Goal: Task Accomplishment & Management: Use online tool/utility

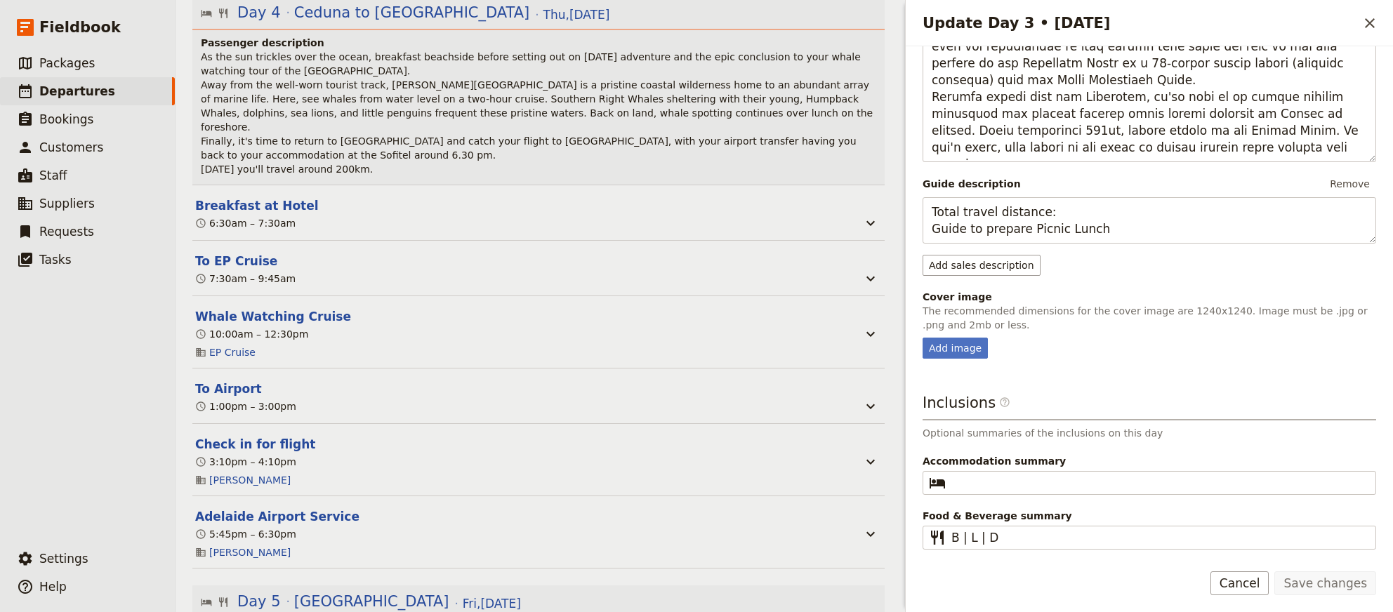
scroll to position [2322, 0]
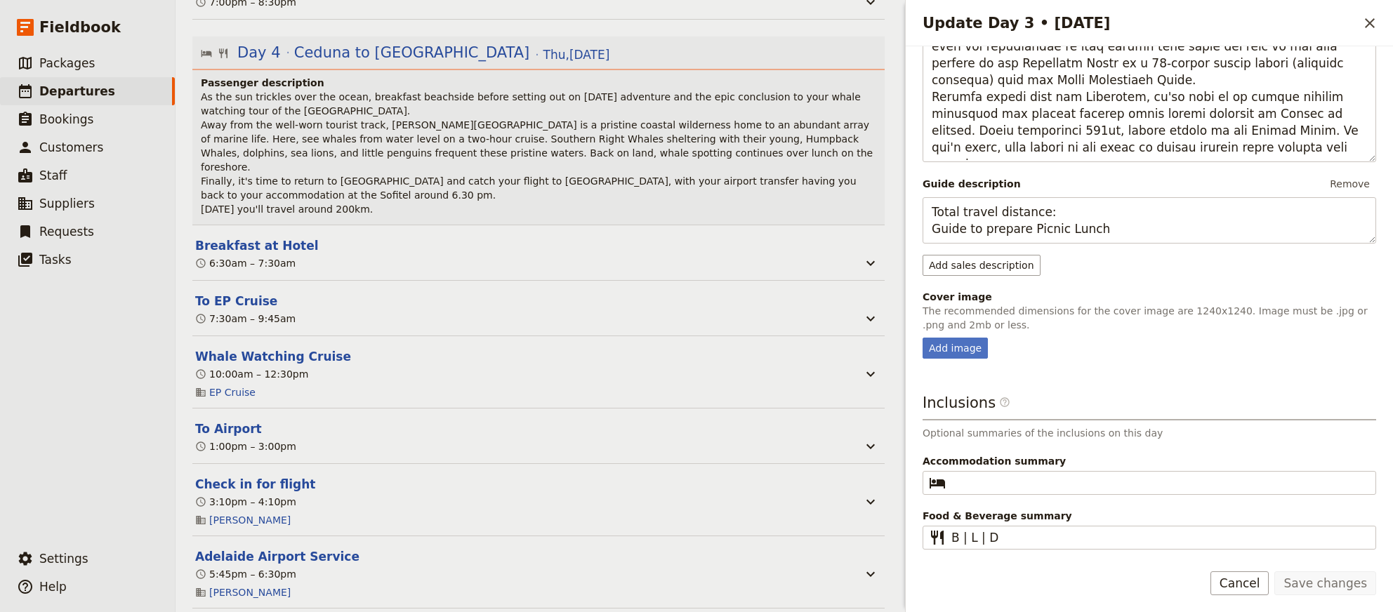
click at [452, 366] on div "10:00am – 12:30pm" at bounding box center [527, 374] width 667 height 17
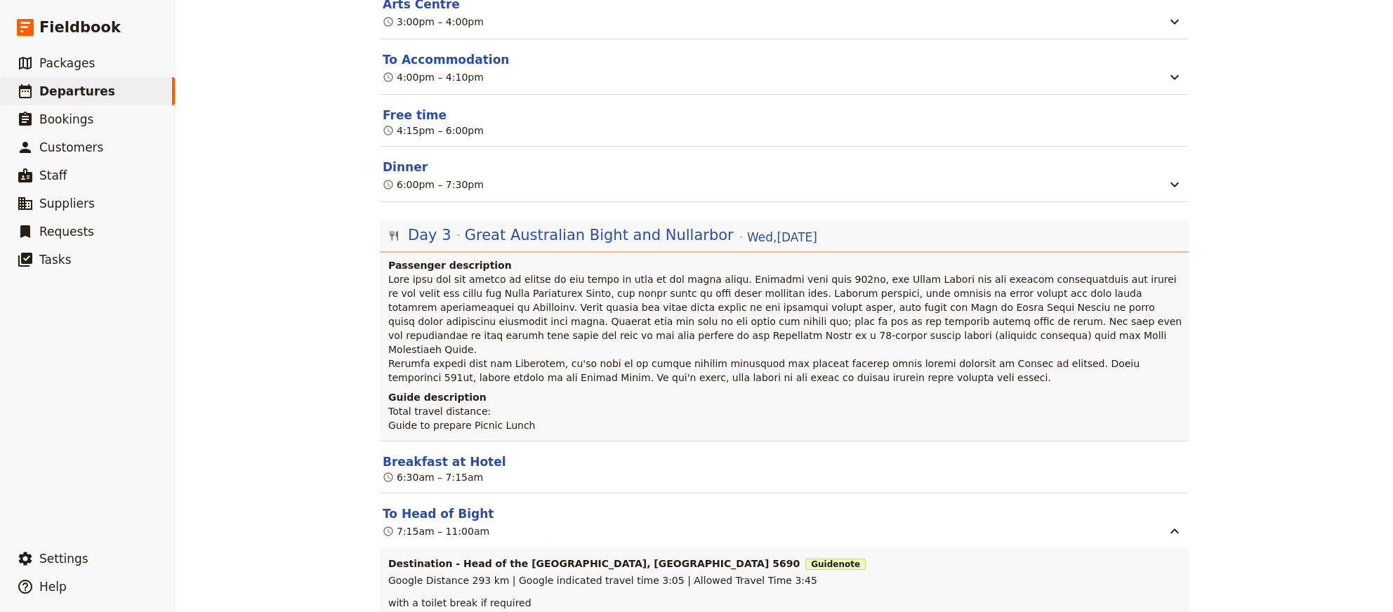
scroll to position [1369, 0]
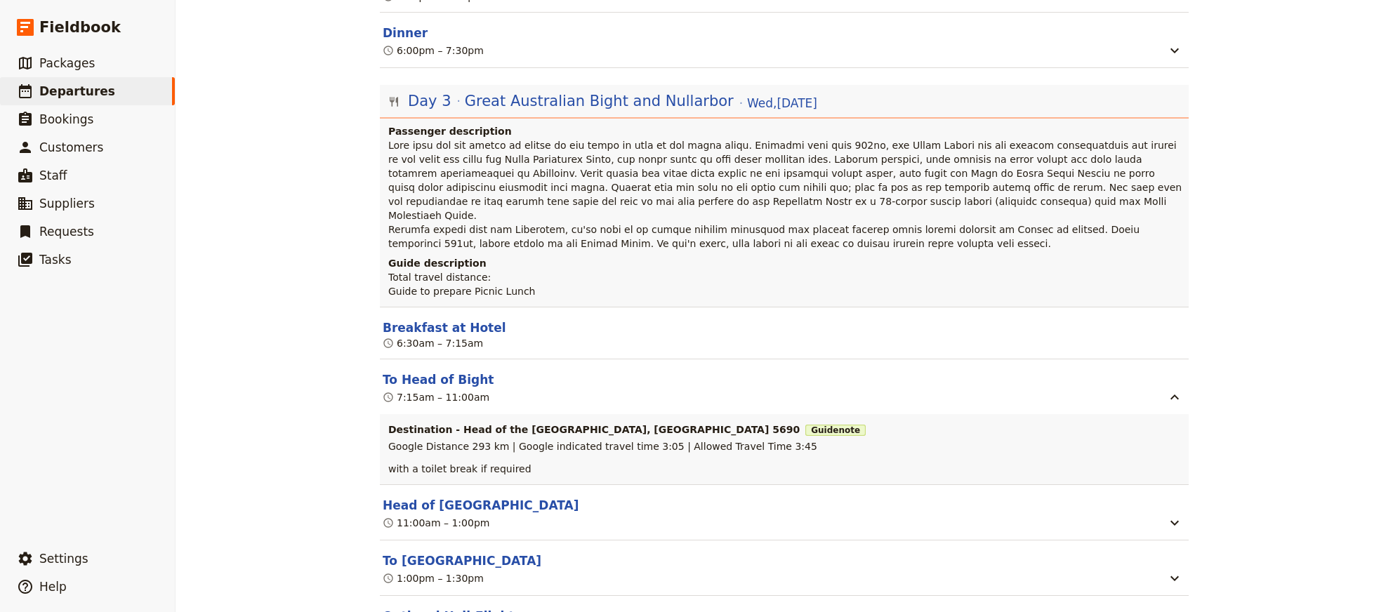
click at [602, 374] on header "To Head of Bight" at bounding box center [773, 379] width 781 height 17
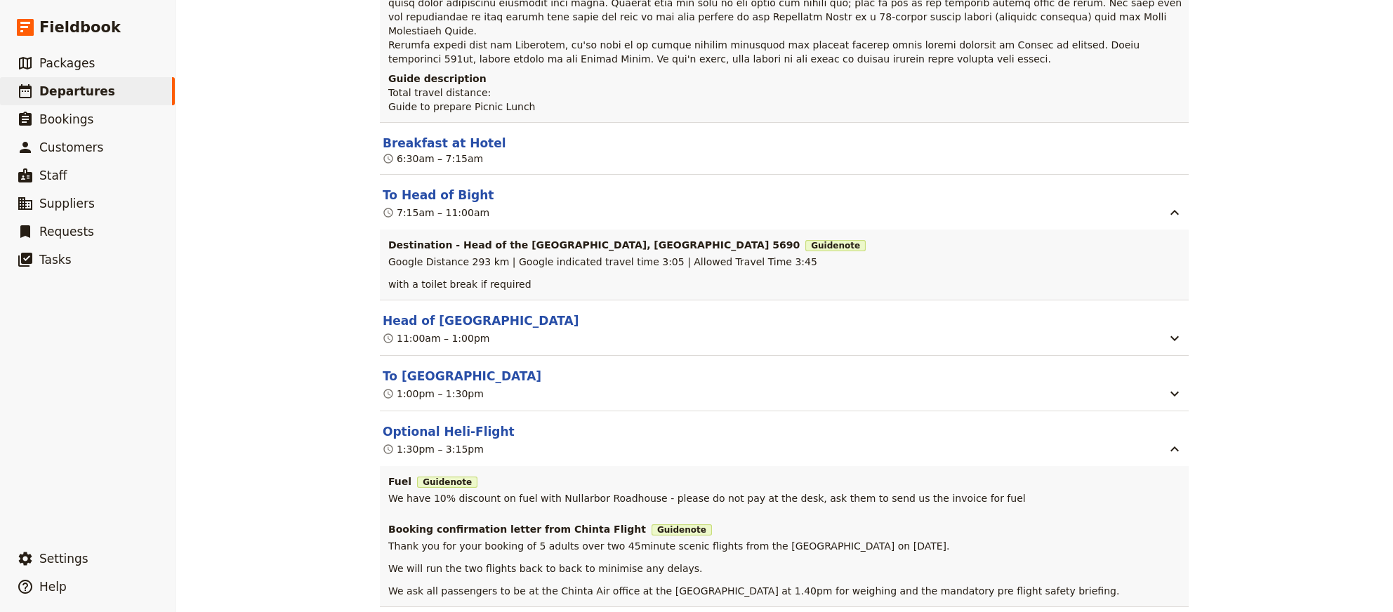
scroll to position [1560, 0]
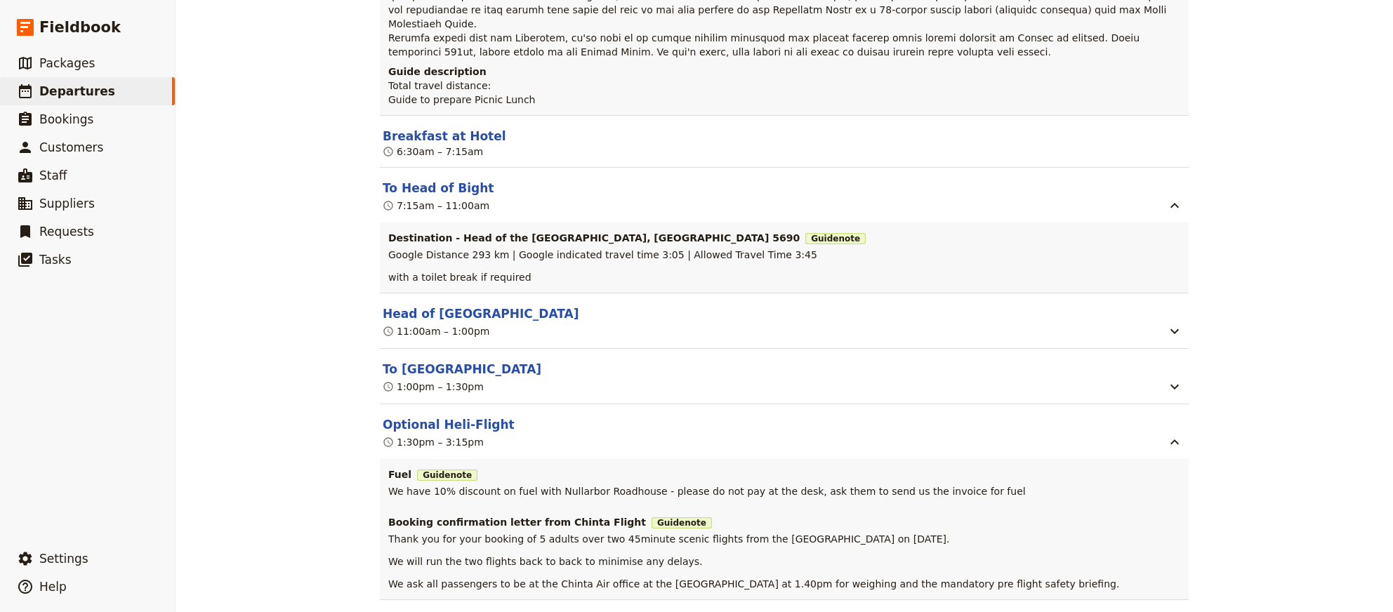
click at [680, 310] on header "Head of Bight National Park" at bounding box center [773, 313] width 781 height 17
click at [667, 320] on header "Head of Bight National Park" at bounding box center [773, 313] width 781 height 17
click at [1171, 336] on icon "button" at bounding box center [1174, 331] width 17 height 17
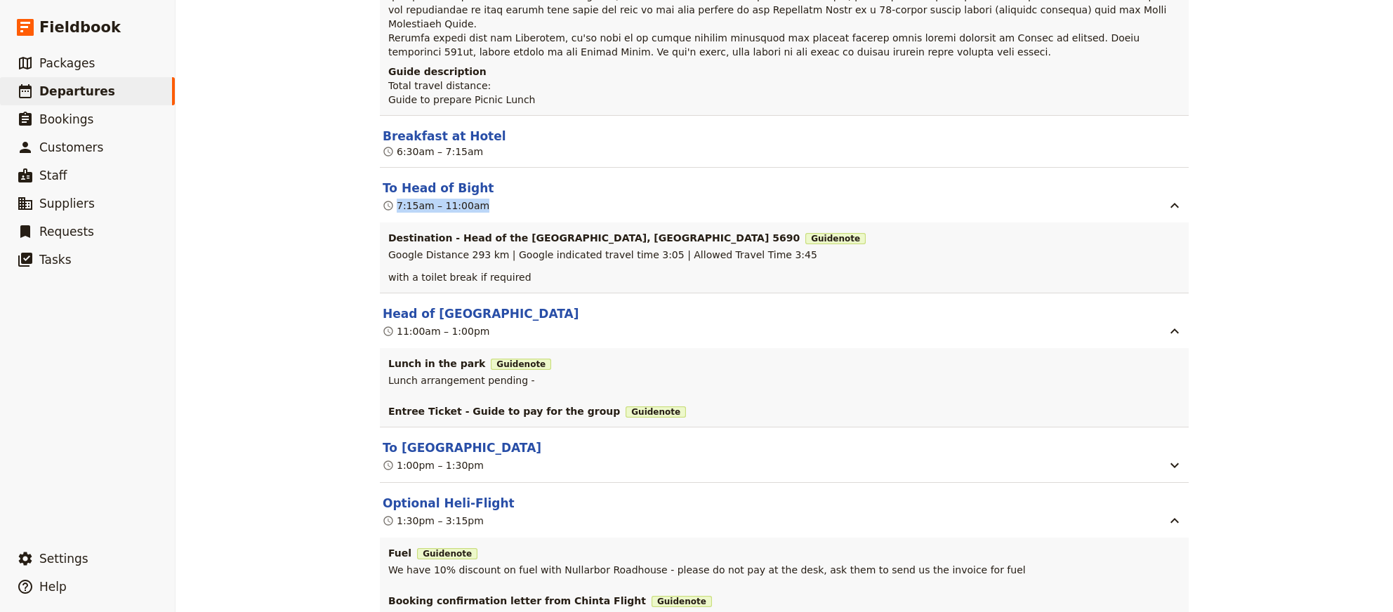
drag, startPoint x: 476, startPoint y: 204, endPoint x: 394, endPoint y: 201, distance: 82.2
click at [394, 201] on div "7:15am – 11:00am" at bounding box center [773, 205] width 784 height 17
copy div "7:15am – 11:00am"
click at [442, 187] on button "To Head of Bight" at bounding box center [438, 188] width 111 height 17
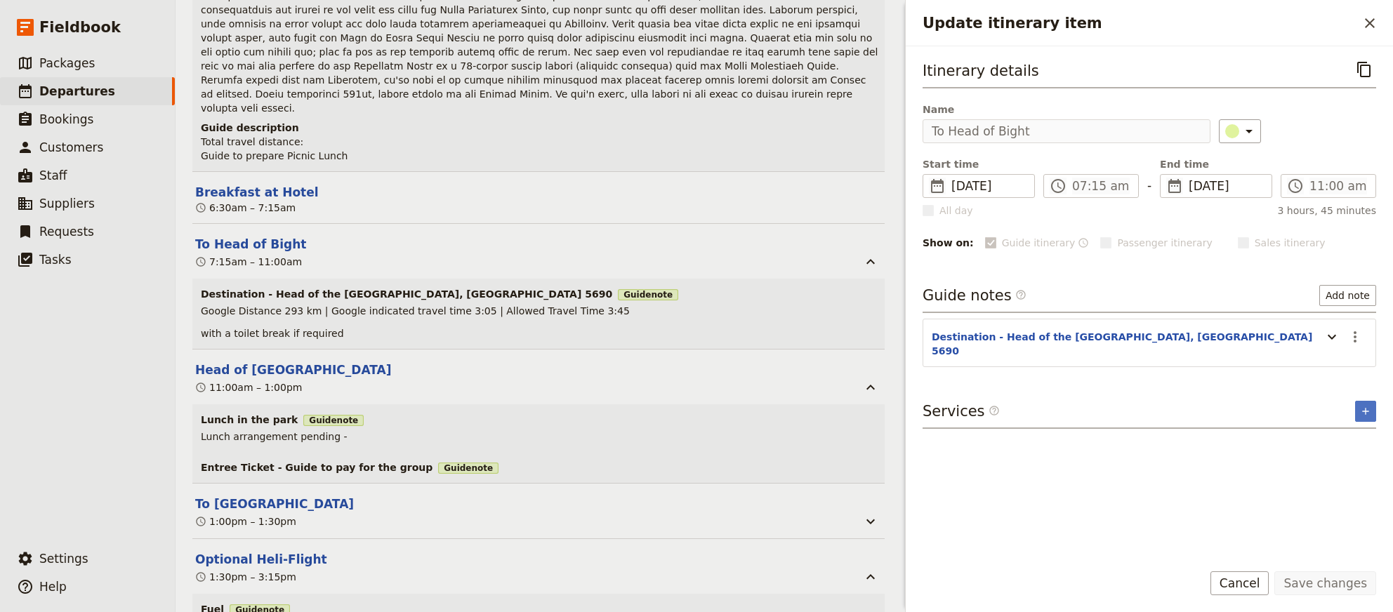
click at [1138, 438] on div "Itinerary details ​ Name To Head of Bight ​ Start time ​ 27 Aug 2025 27/08/2025…" at bounding box center [1150, 304] width 454 height 492
click at [1351, 291] on button "Add note" at bounding box center [1348, 295] width 57 height 21
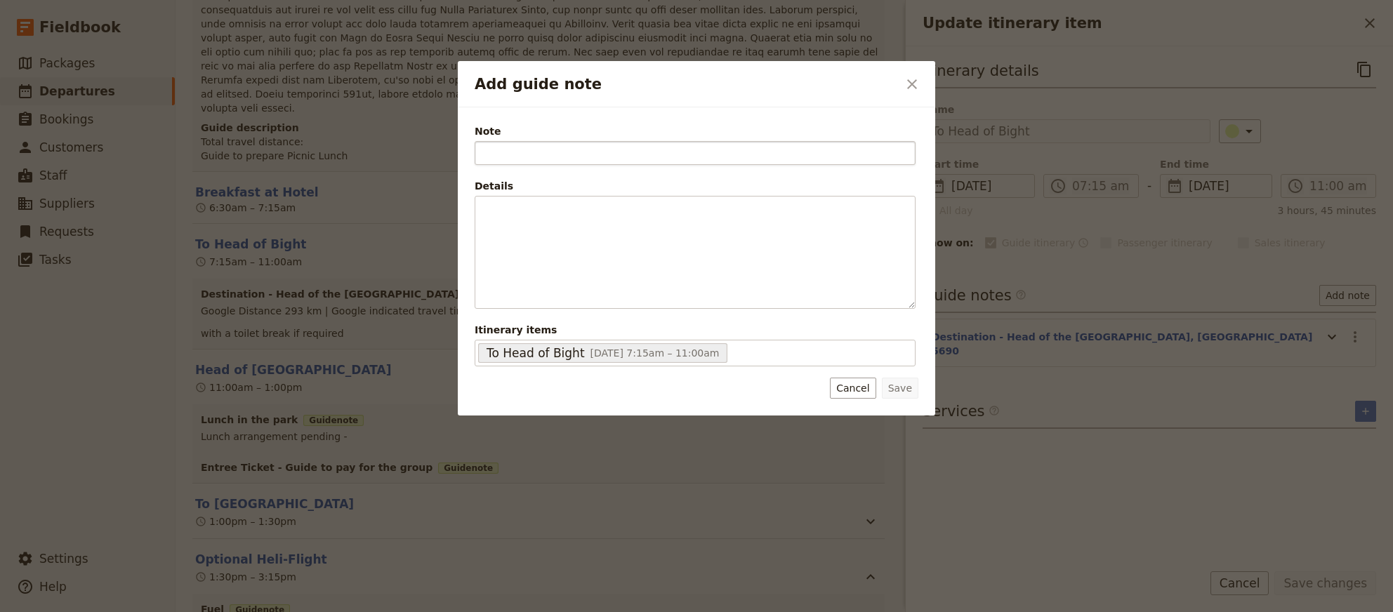
click at [907, 161] on input "Note" at bounding box center [695, 153] width 441 height 24
click at [909, 91] on icon "Close dialog" at bounding box center [912, 84] width 17 height 17
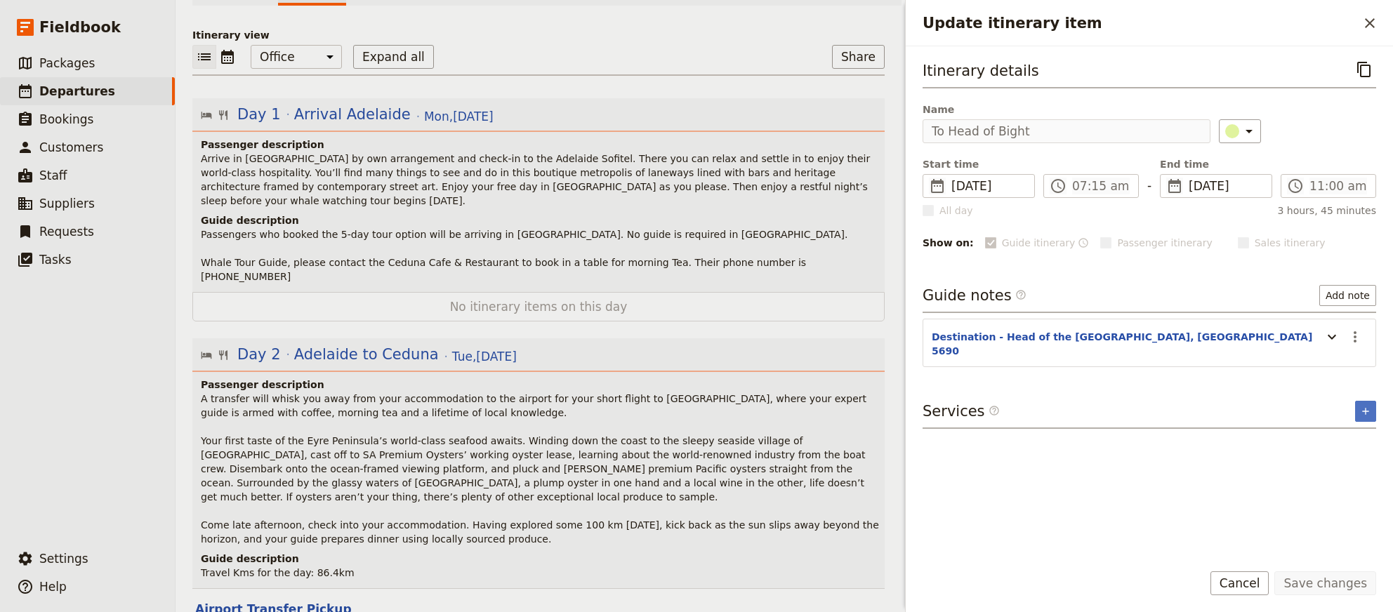
scroll to position [0, 0]
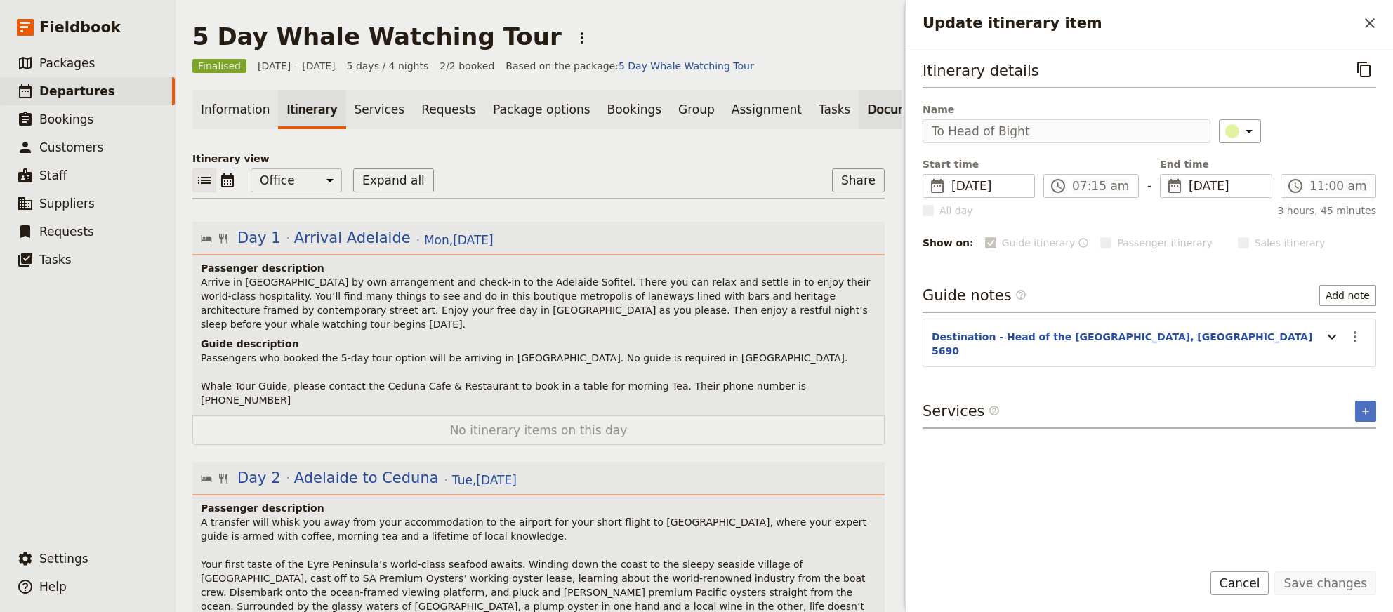
click at [859, 111] on link "Documents" at bounding box center [901, 109] width 85 height 39
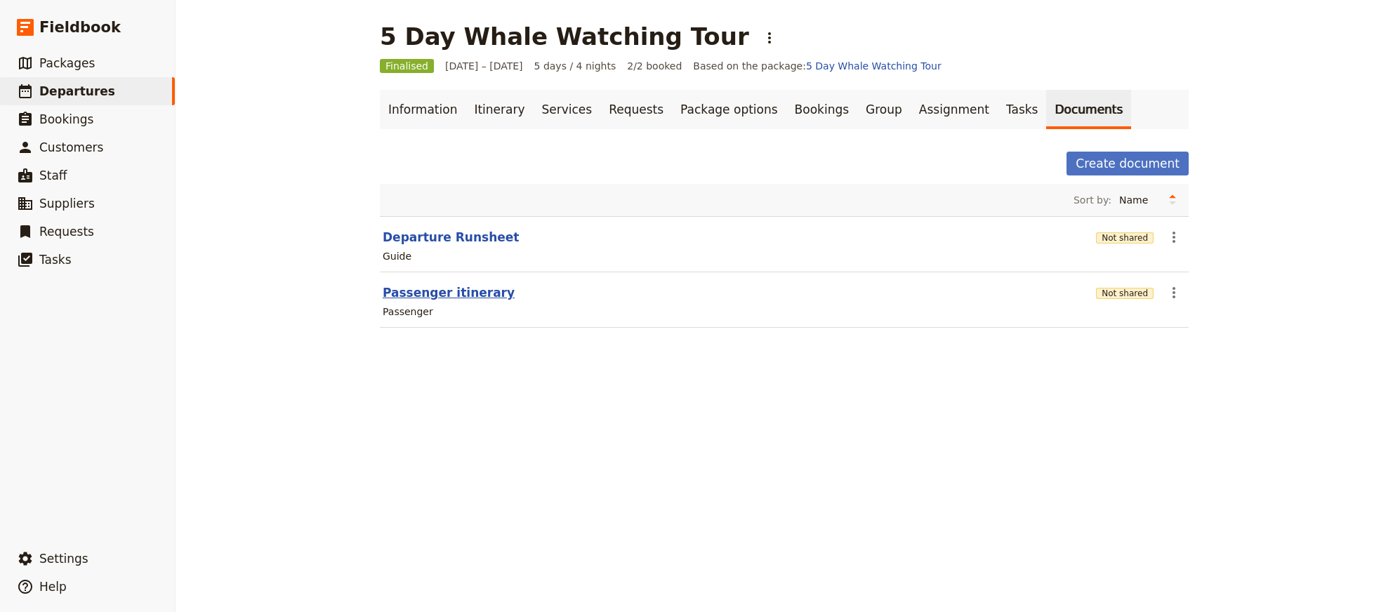
click at [394, 298] on button "Passenger itinerary" at bounding box center [449, 292] width 132 height 17
select select "PASSENGER"
select select "RUN_SHEET"
select select "DEFAULT"
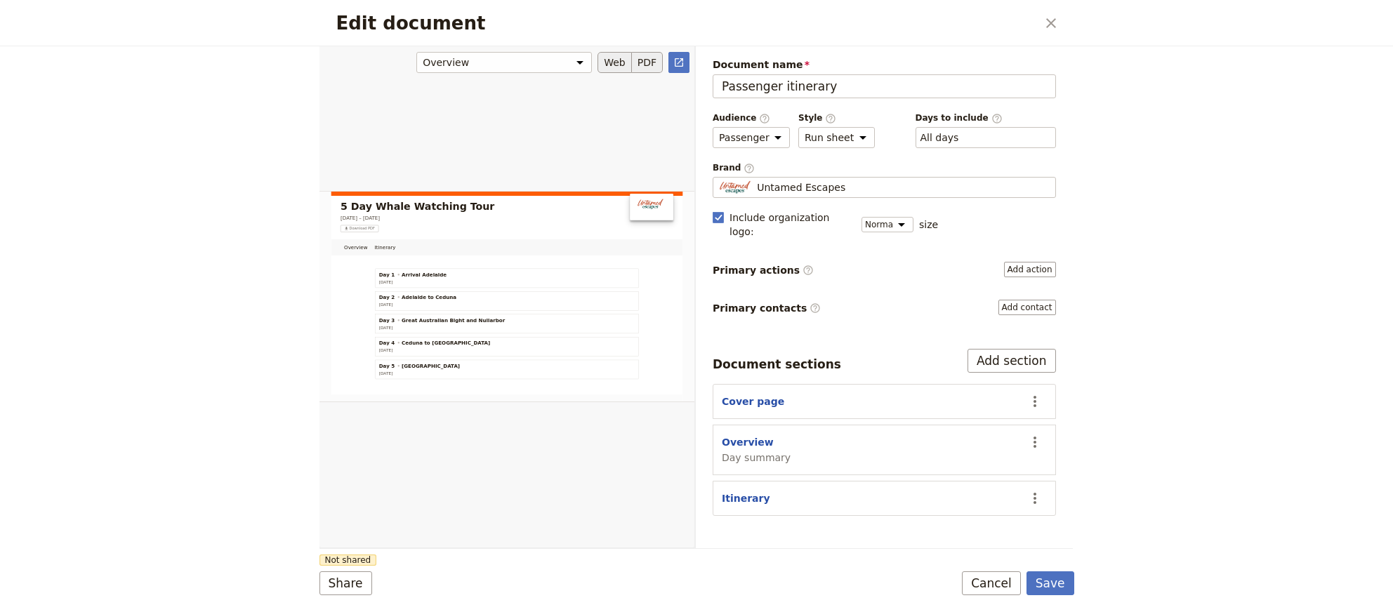
click at [654, 67] on button "PDF" at bounding box center [647, 62] width 31 height 21
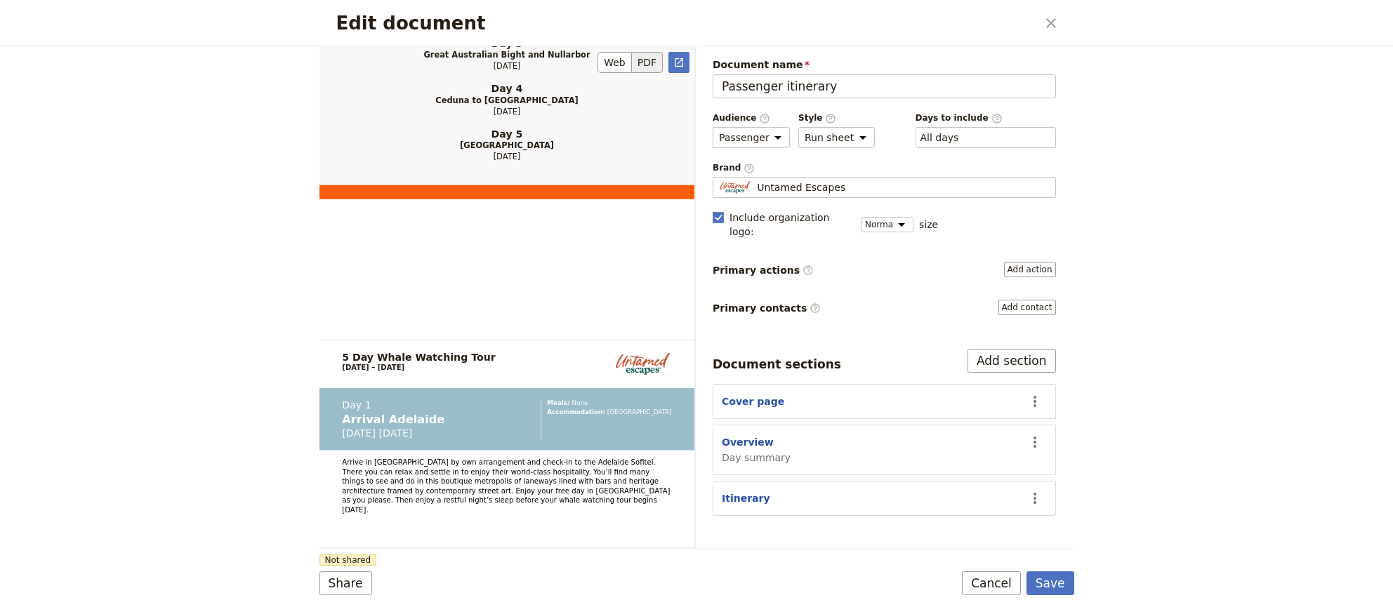
scroll to position [1437, 0]
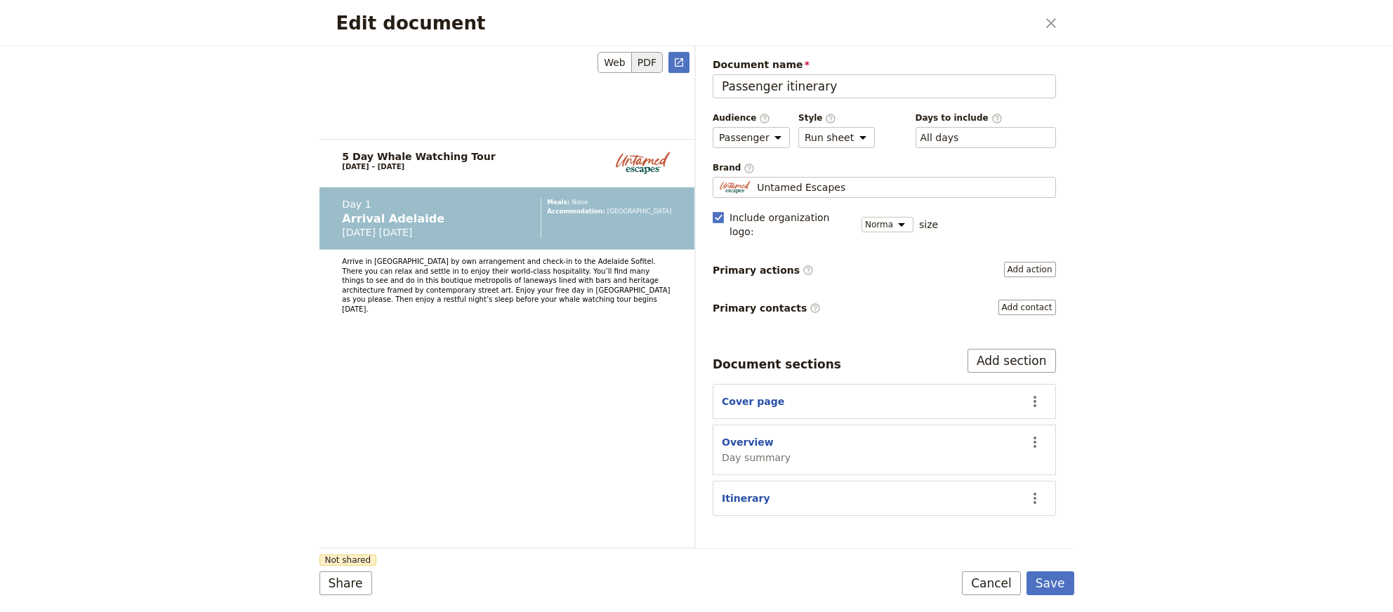
drag, startPoint x: 698, startPoint y: 209, endPoint x: 688, endPoint y: 230, distance: 23.2
click at [696, 232] on div "Document name Passenger itinerary Preview Audience ​ Public Passenger Guide Sty…" at bounding box center [884, 297] width 377 height 502
drag, startPoint x: 596, startPoint y: 283, endPoint x: 586, endPoint y: 295, distance: 15.5
click at [595, 284] on span "Arrive in [GEOGRAPHIC_DATA] by own arrangement and check-in to the Adelaide Sof…" at bounding box center [507, 285] width 330 height 55
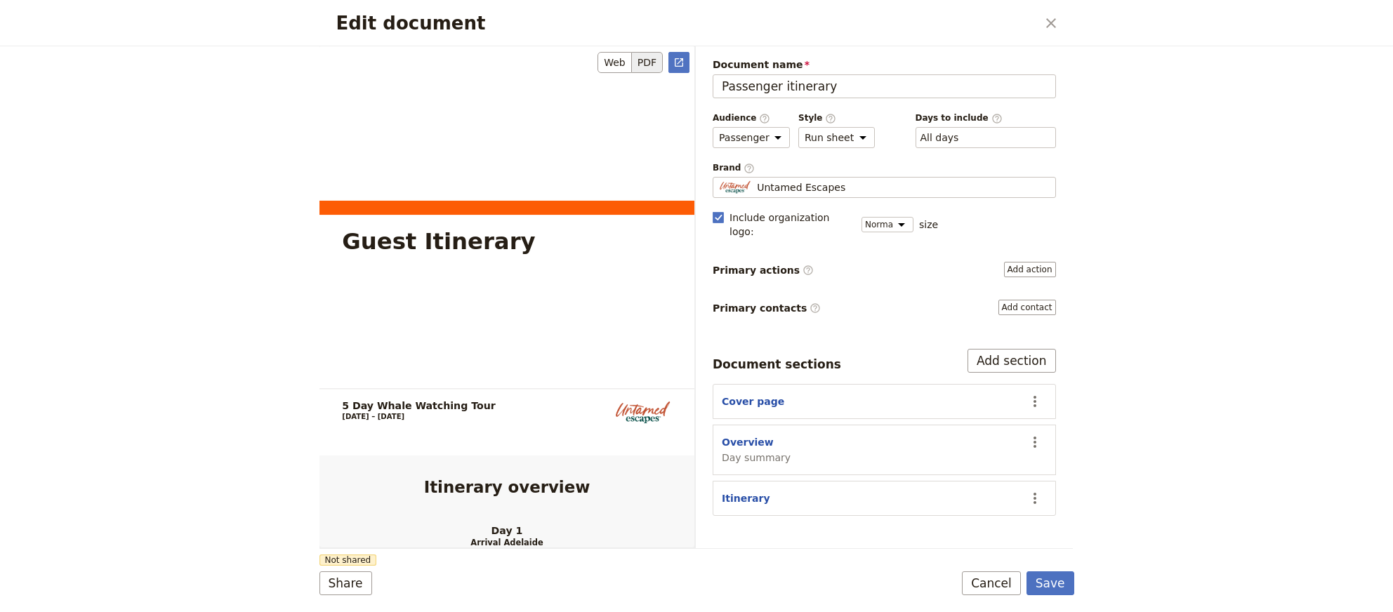
scroll to position [0, 0]
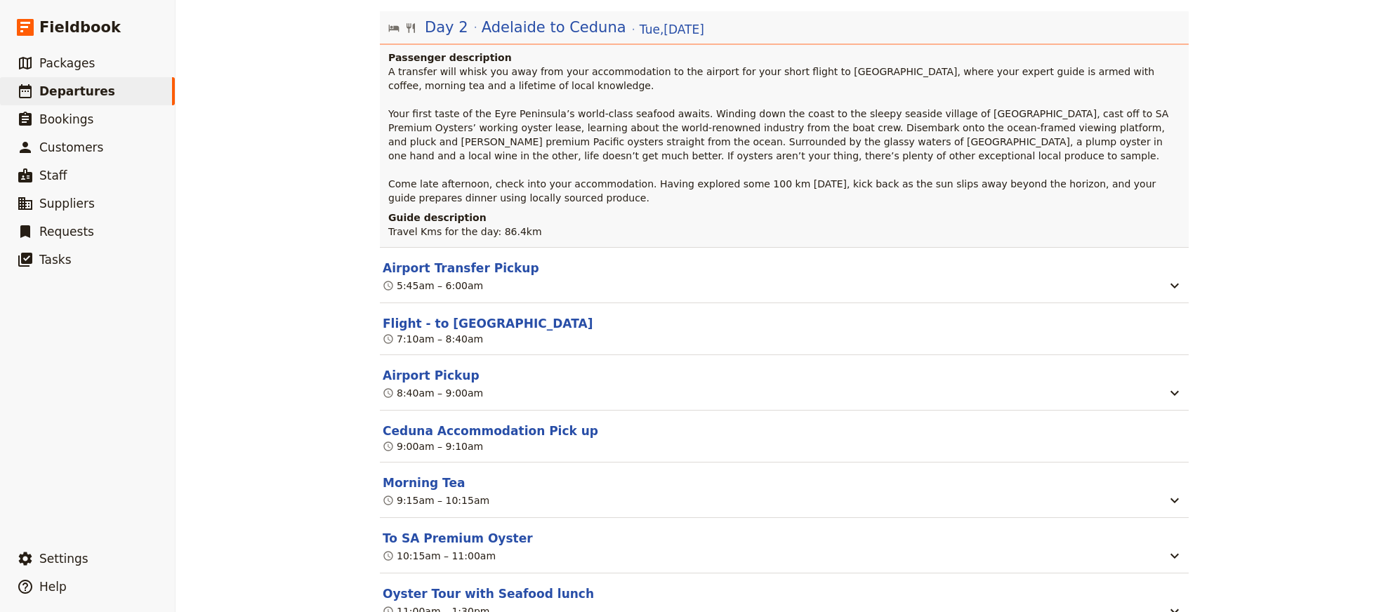
scroll to position [479, 0]
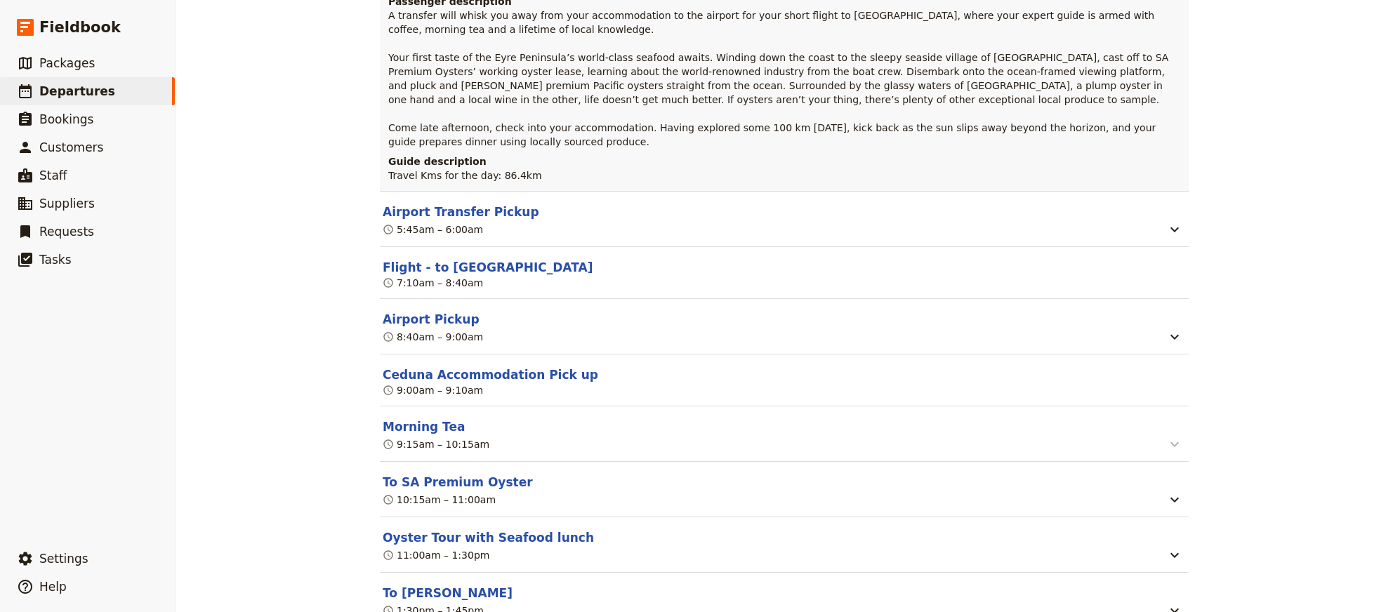
click at [1176, 444] on icon "button" at bounding box center [1174, 444] width 17 height 17
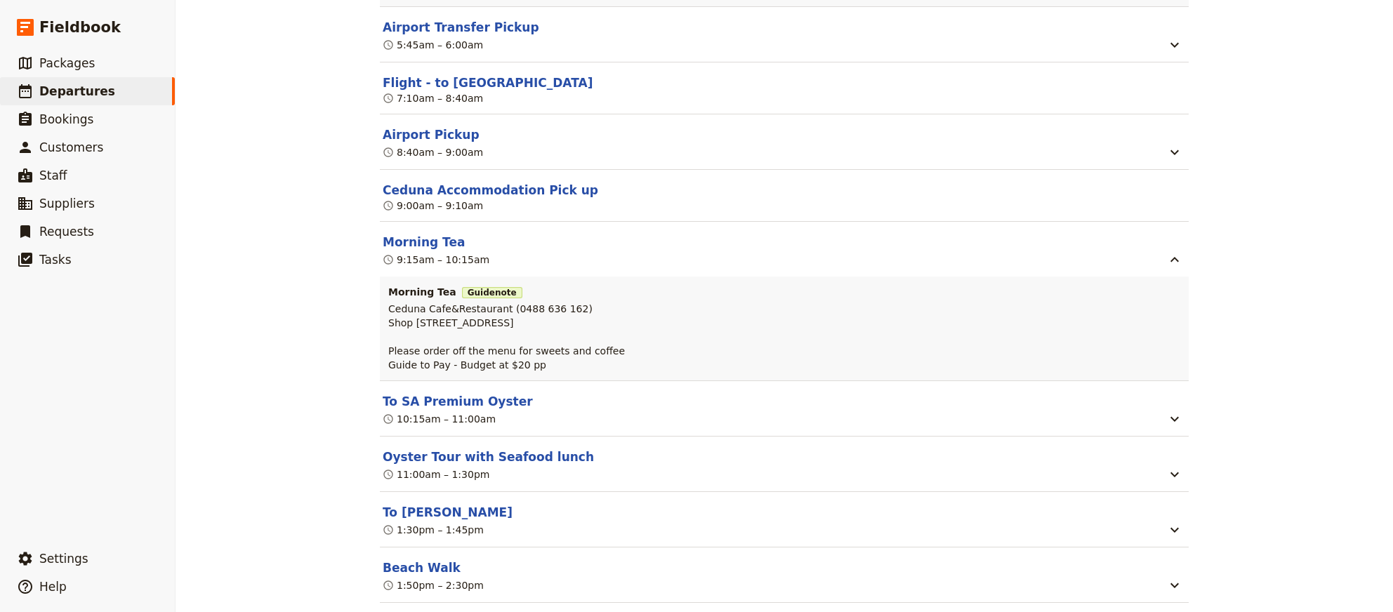
scroll to position [670, 0]
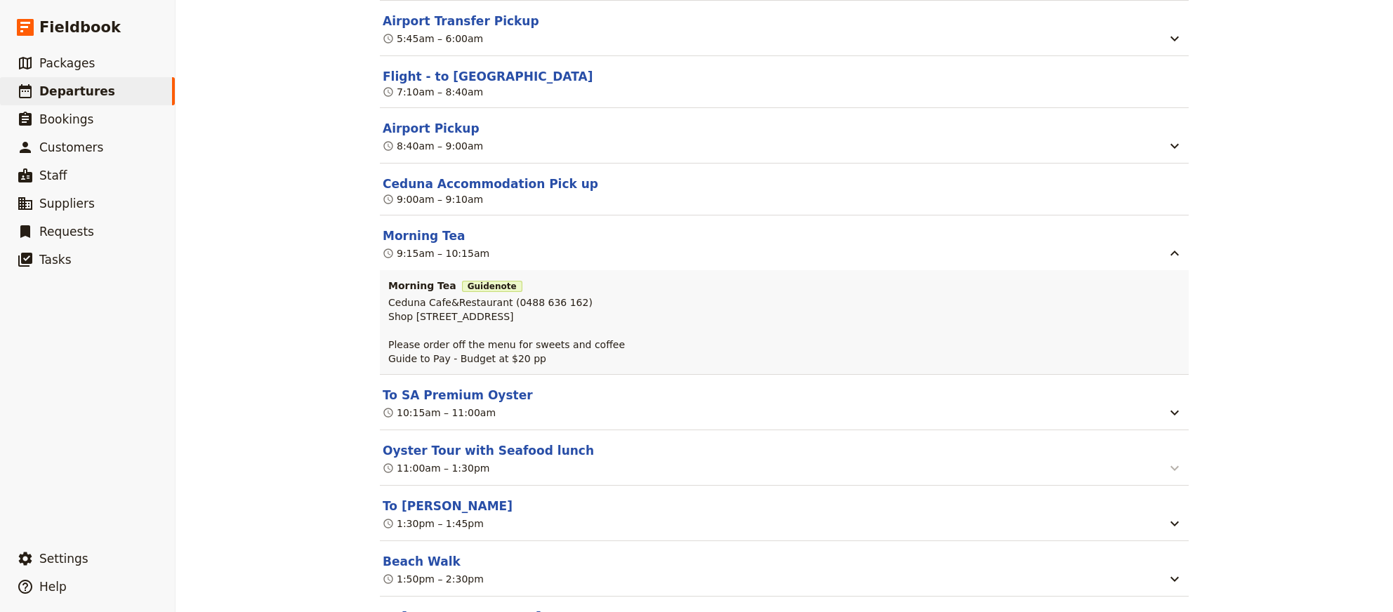
click at [1177, 466] on icon "button" at bounding box center [1174, 468] width 17 height 17
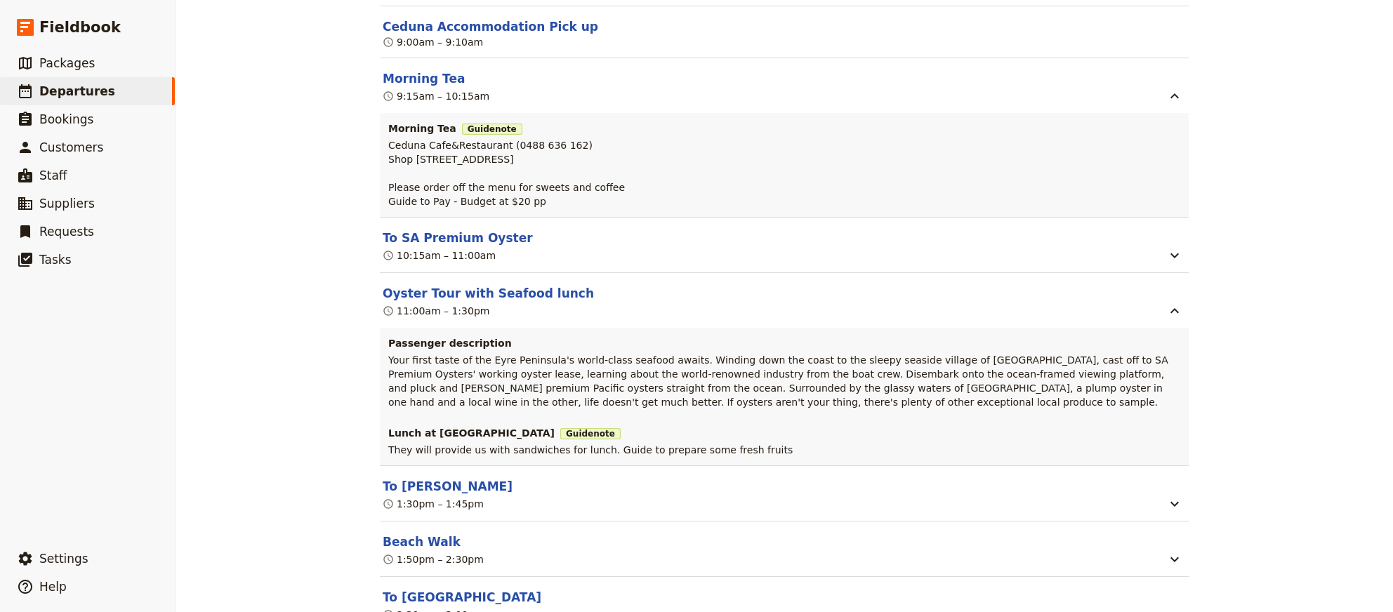
scroll to position [862, 0]
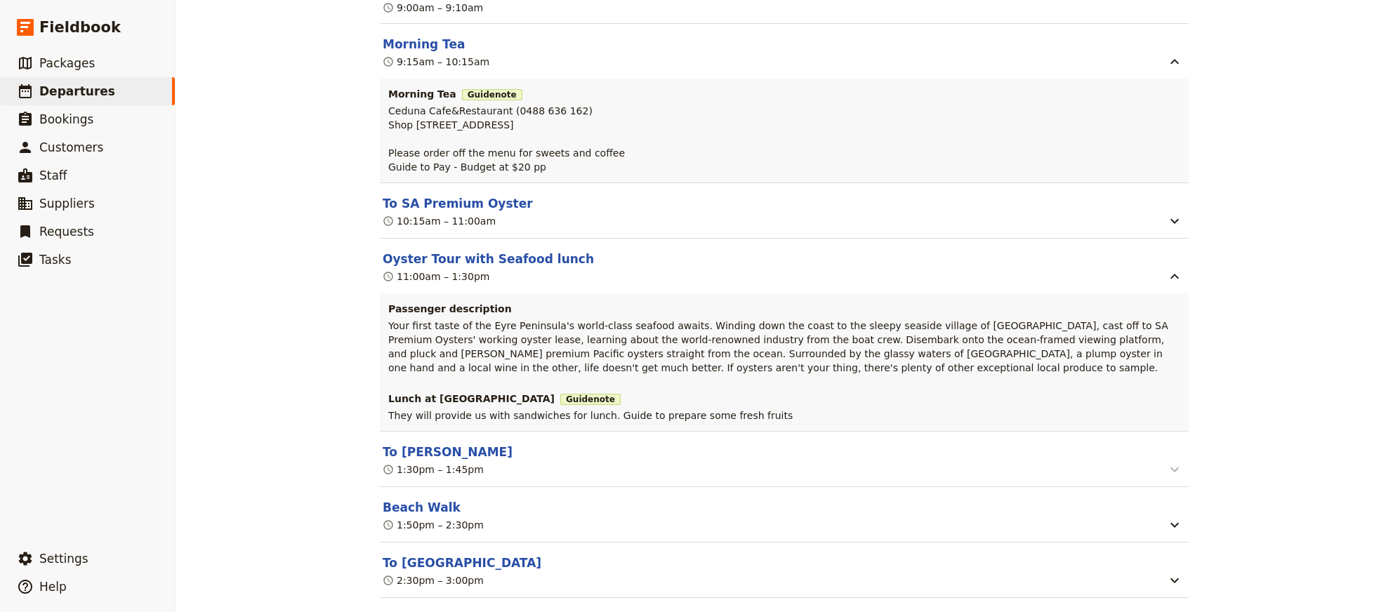
click at [1169, 478] on icon "button" at bounding box center [1174, 469] width 17 height 17
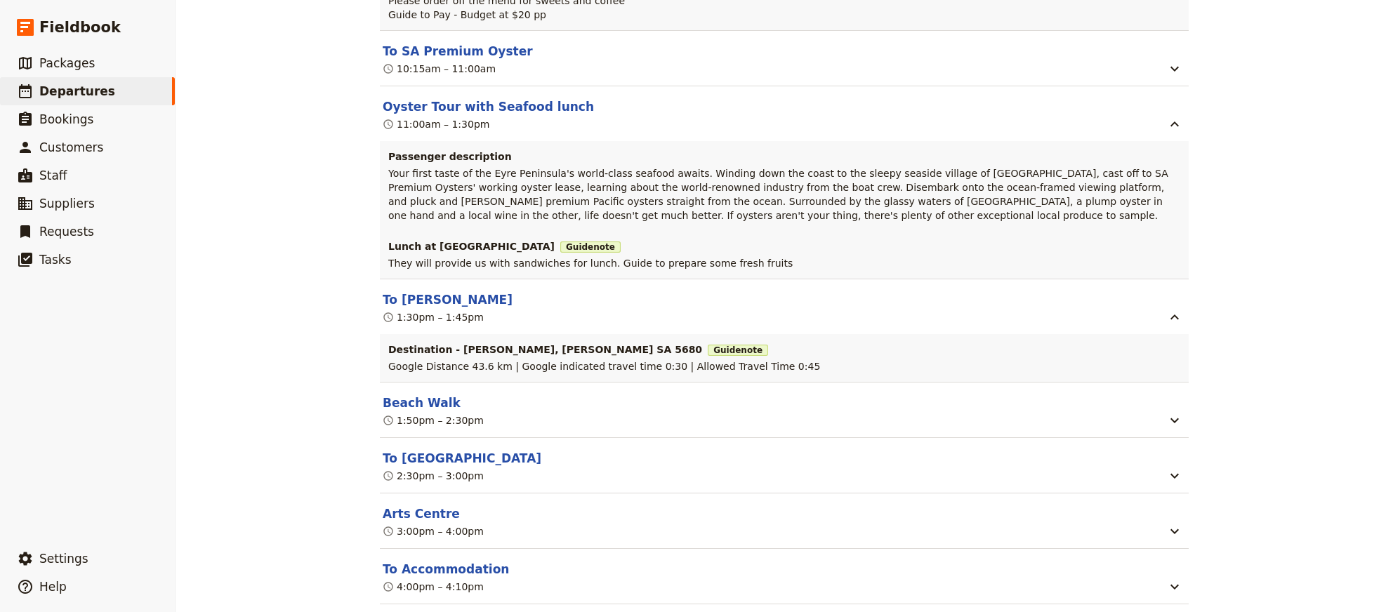
scroll to position [1053, 0]
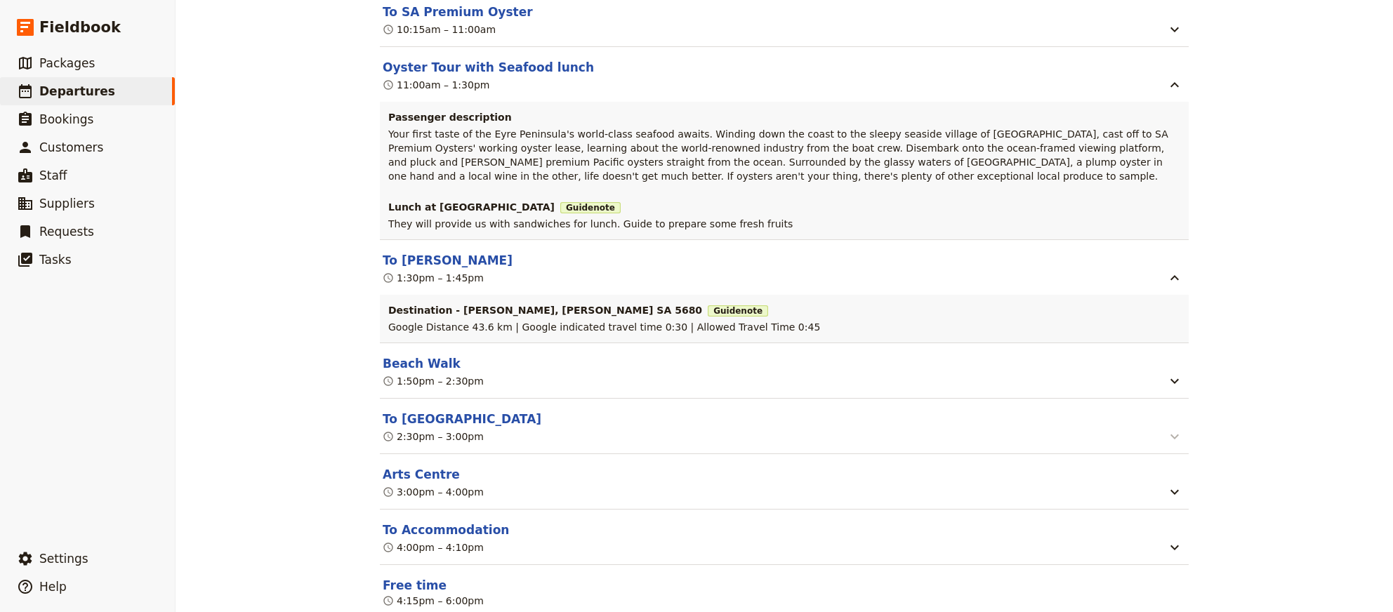
click at [1184, 439] on button "button" at bounding box center [1175, 437] width 22 height 18
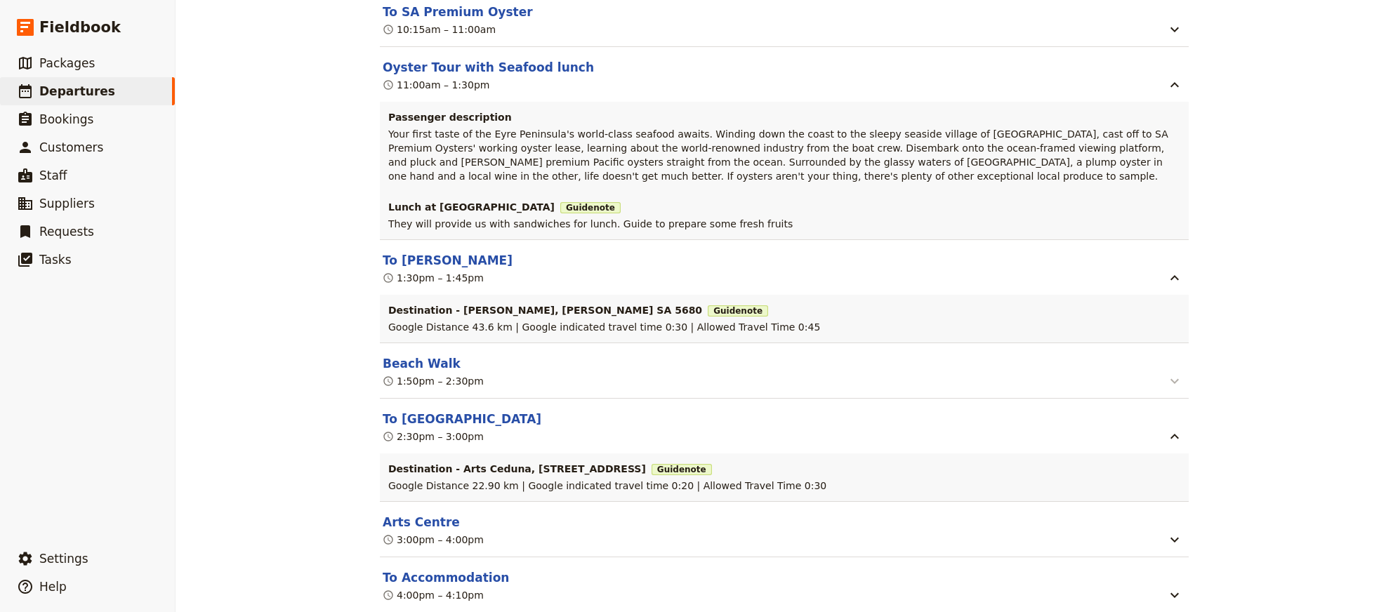
click at [1178, 386] on icon "button" at bounding box center [1174, 381] width 17 height 17
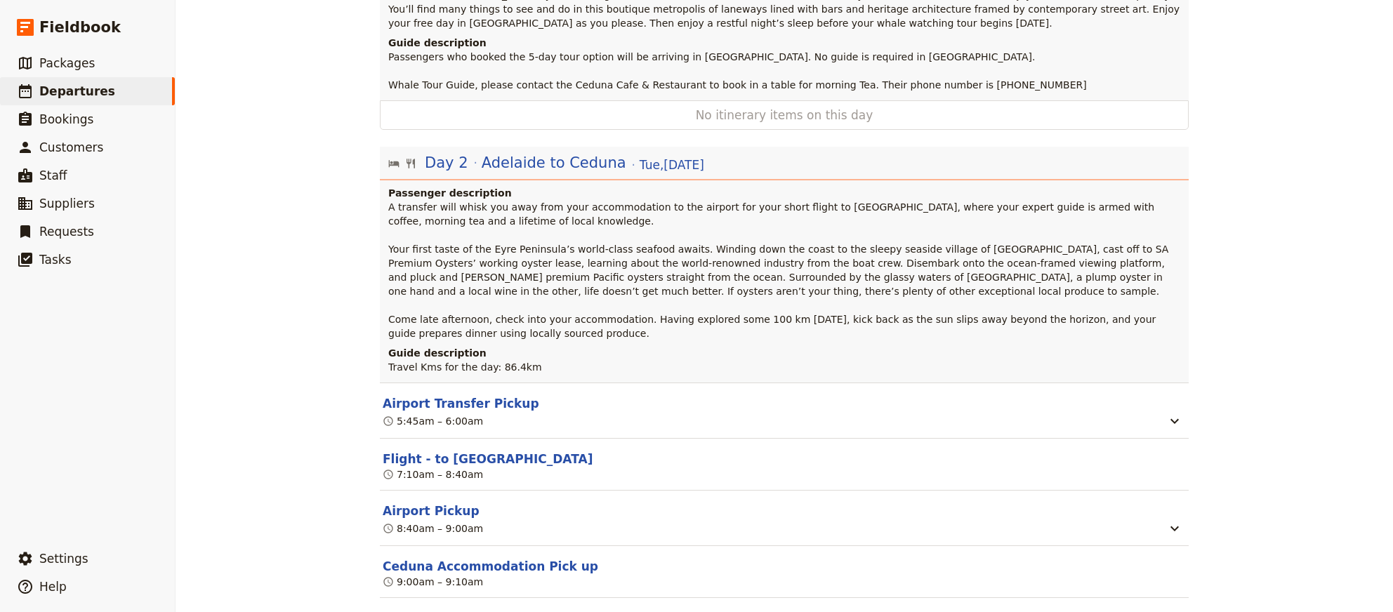
scroll to position [0, 0]
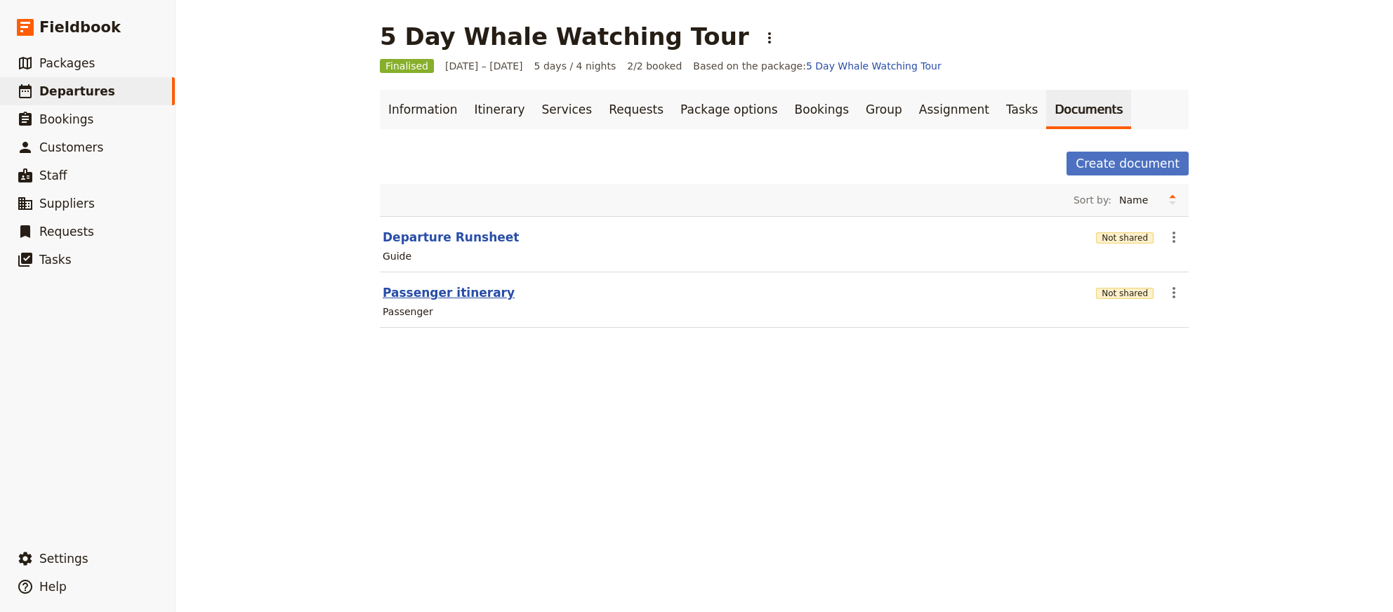
click at [440, 291] on button "Passenger itinerary" at bounding box center [449, 292] width 132 height 17
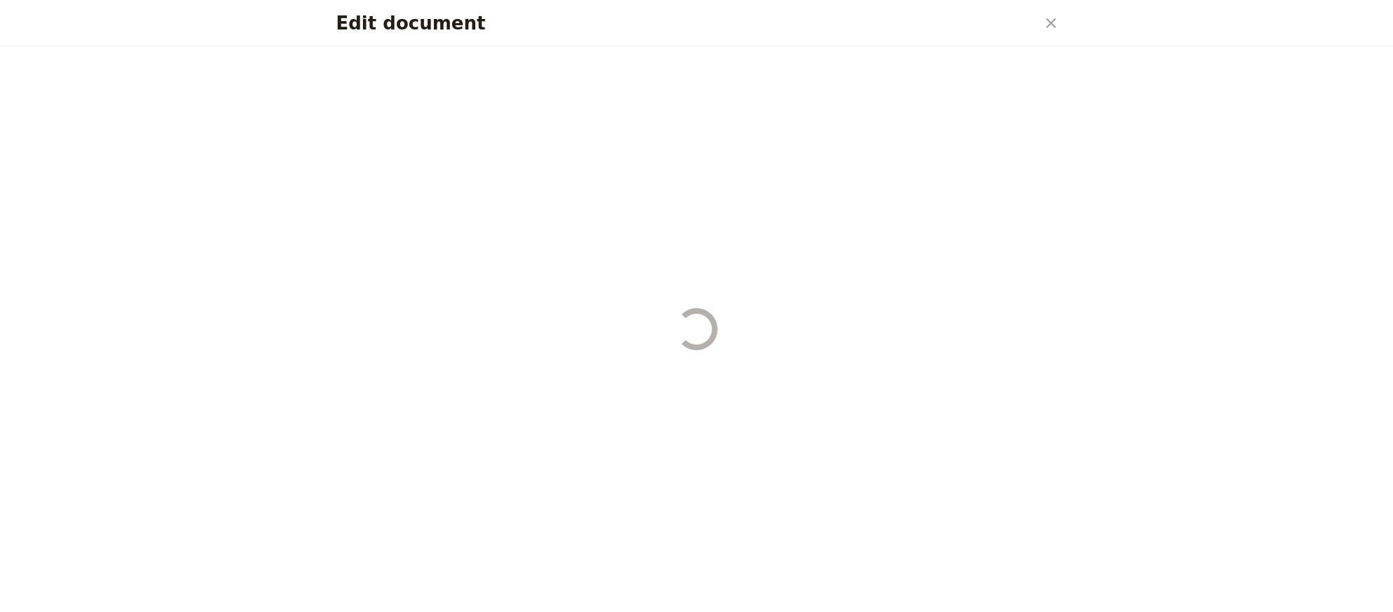
select select "PASSENGER"
select select "RUN_SHEET"
select select "DEFAULT"
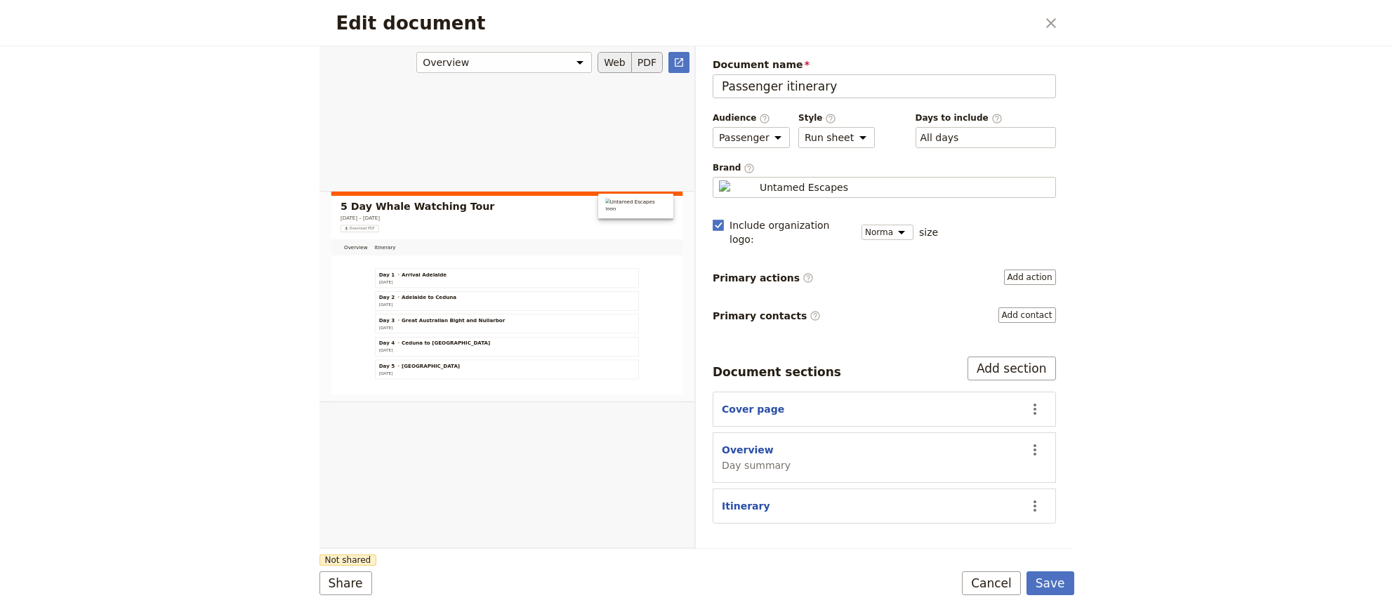
click at [645, 64] on button "PDF" at bounding box center [647, 62] width 31 height 21
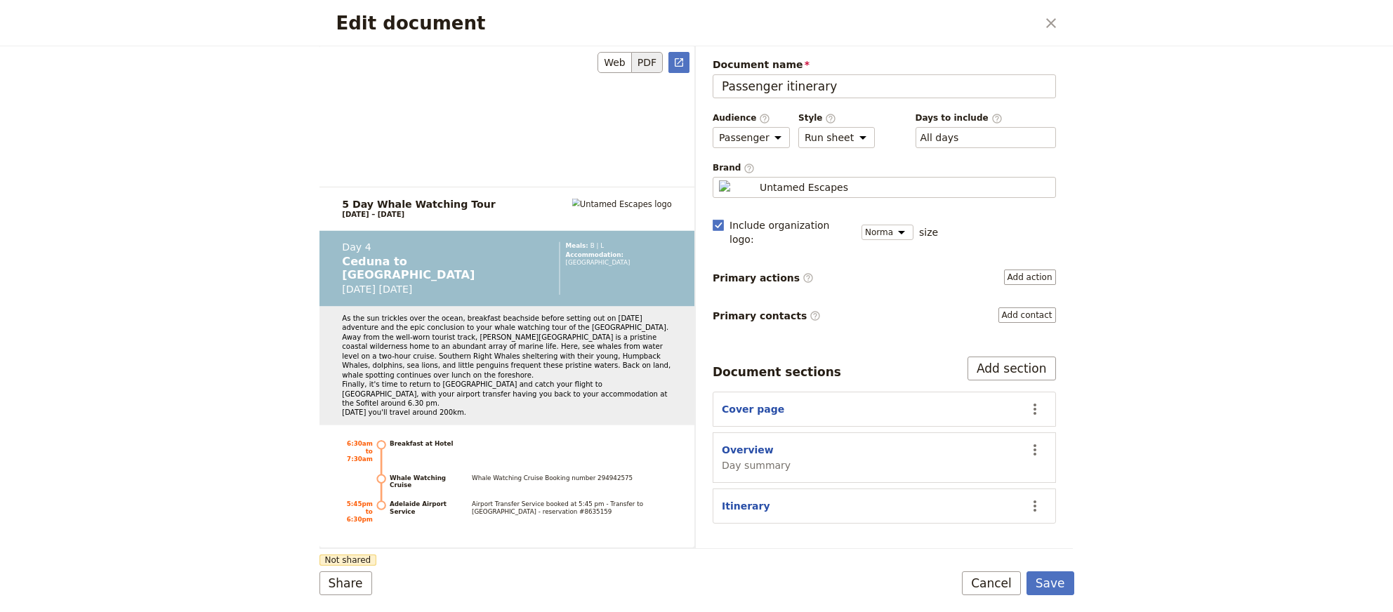
scroll to position [3735, 0]
